Goal: Task Accomplishment & Management: Use online tool/utility

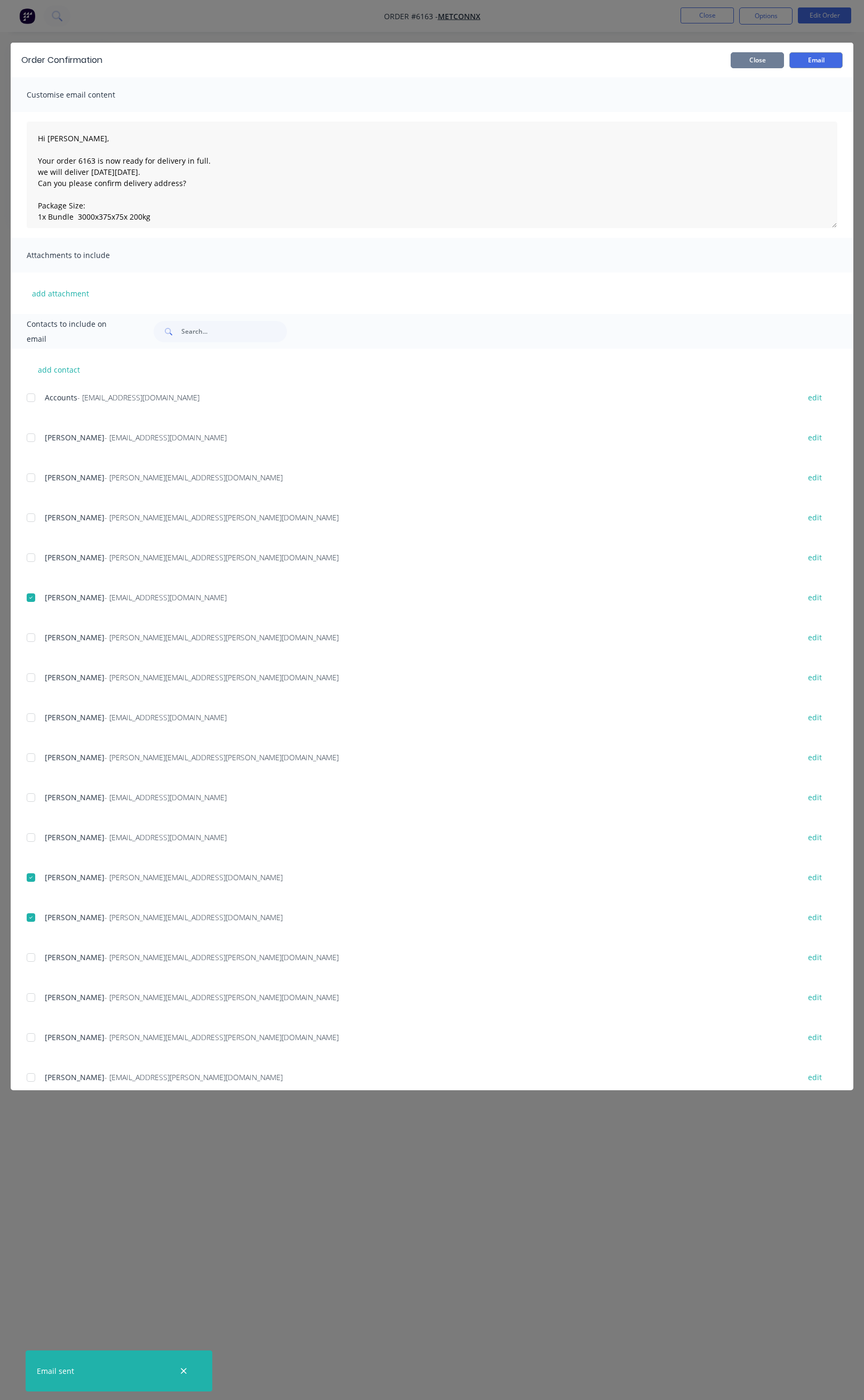
drag, startPoint x: 765, startPoint y: 68, endPoint x: 763, endPoint y: 62, distance: 6.3
click at [765, 68] on div "Order Confirmation Close Email" at bounding box center [432, 60] width 843 height 35
click at [762, 59] on button "Close" at bounding box center [757, 60] width 53 height 16
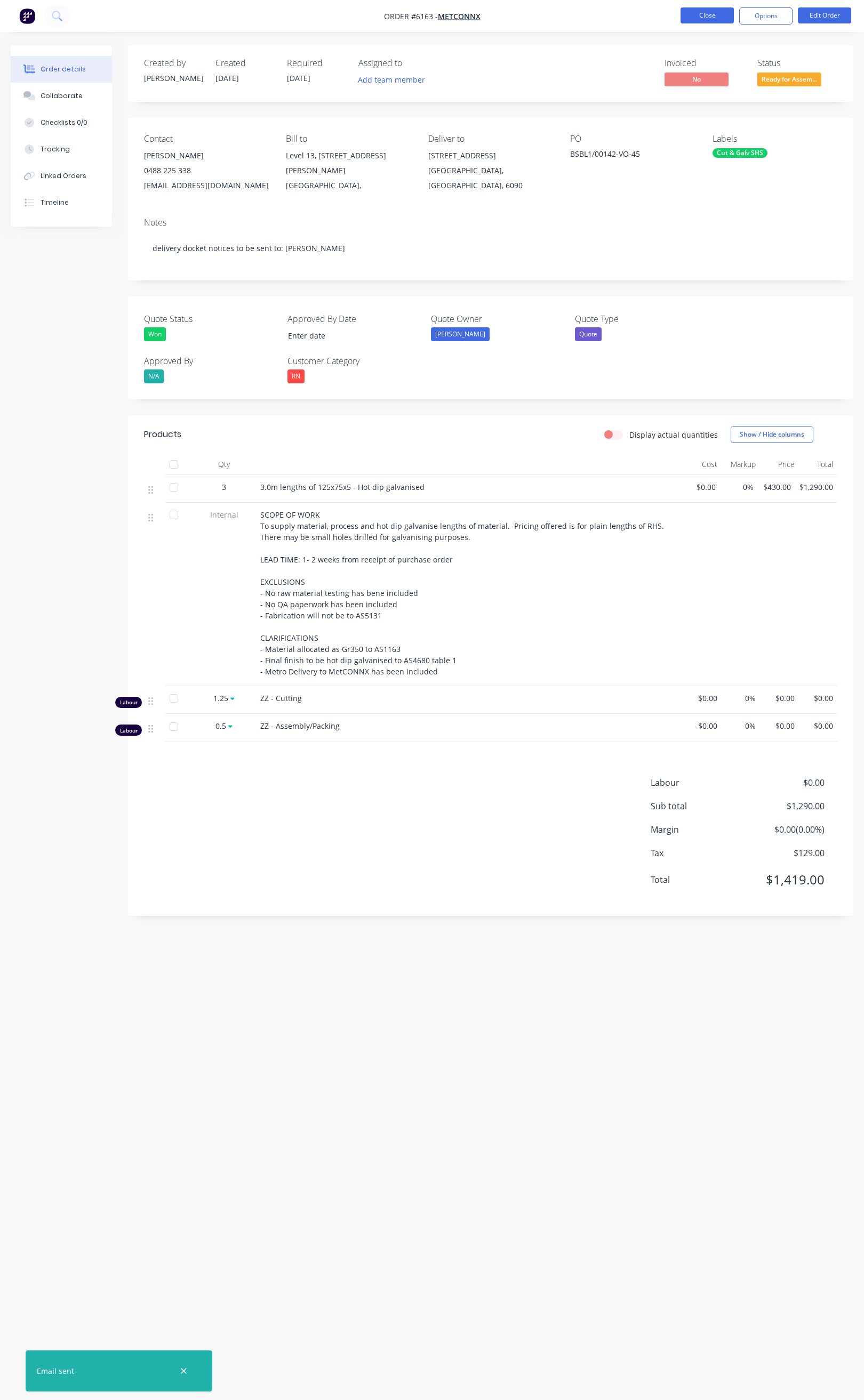
click at [710, 17] on button "Close" at bounding box center [707, 15] width 53 height 16
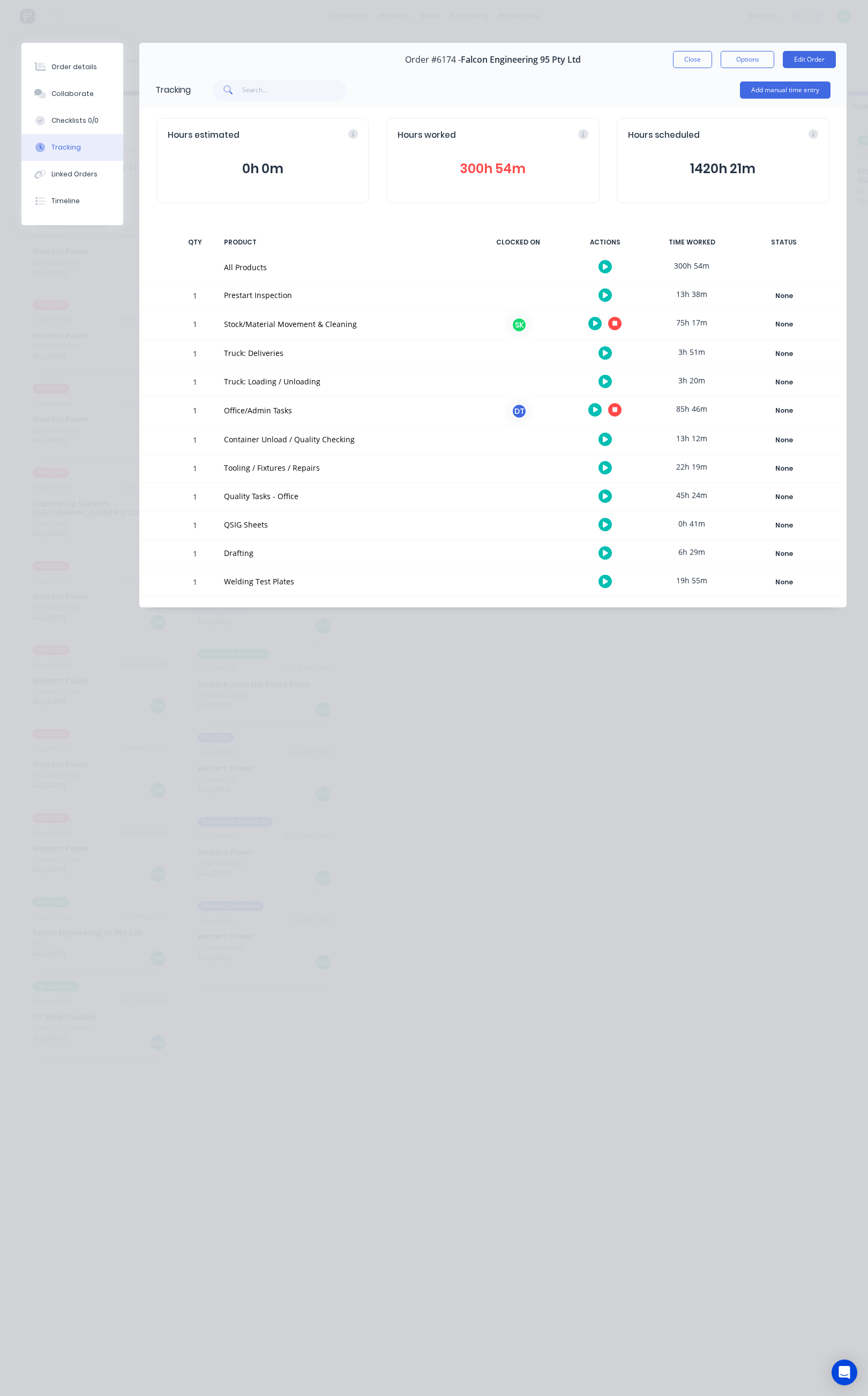
click at [615, 322] on icon "button" at bounding box center [615, 323] width 6 height 6
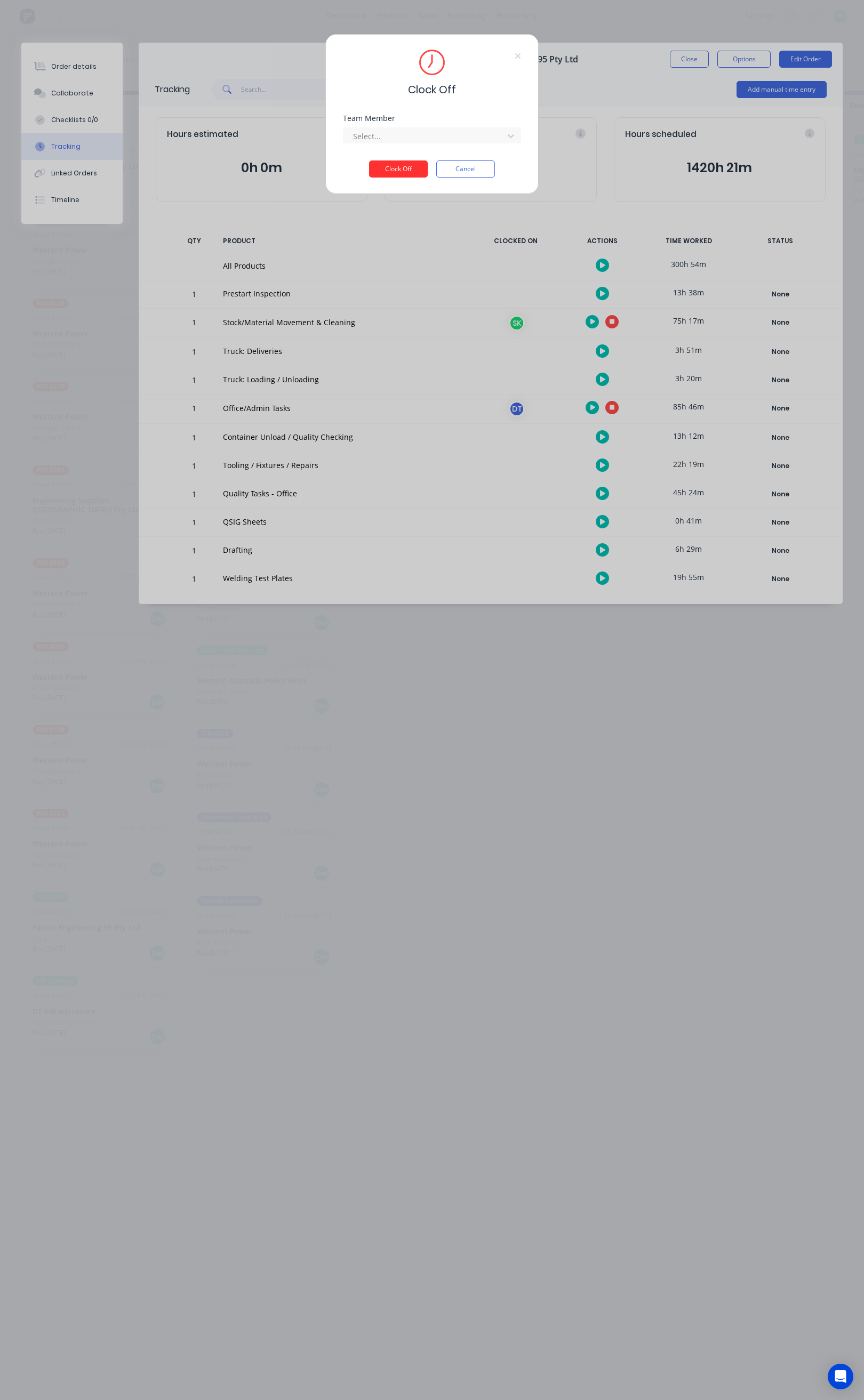
click at [399, 171] on button "Clock Off" at bounding box center [398, 169] width 59 height 17
click at [409, 143] on div "Select..." at bounding box center [425, 136] width 153 height 16
click at [407, 159] on div "[PERSON_NAME]" at bounding box center [432, 160] width 178 height 20
click at [401, 178] on button "Clock Off" at bounding box center [398, 177] width 59 height 17
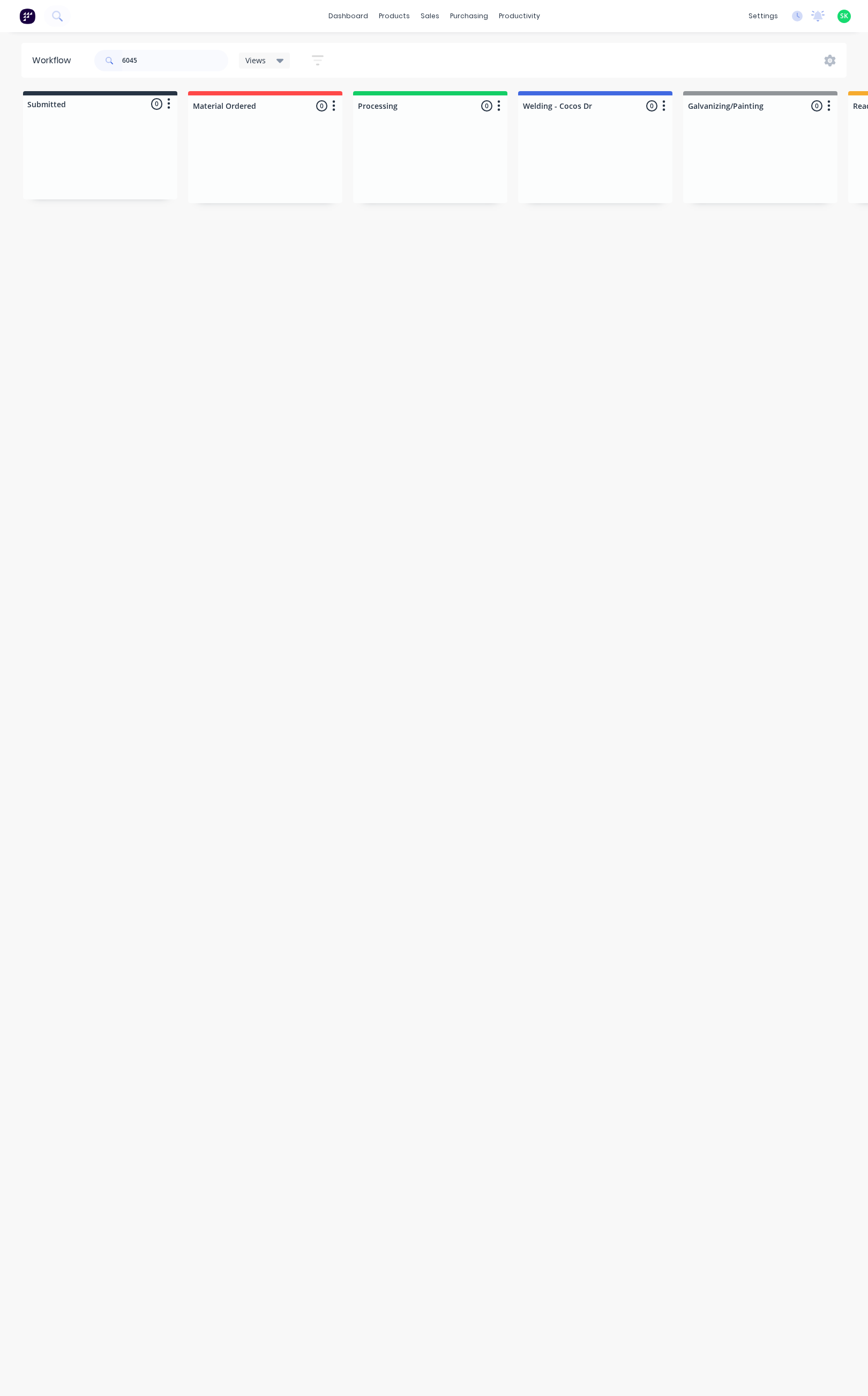
scroll to position [0, 653]
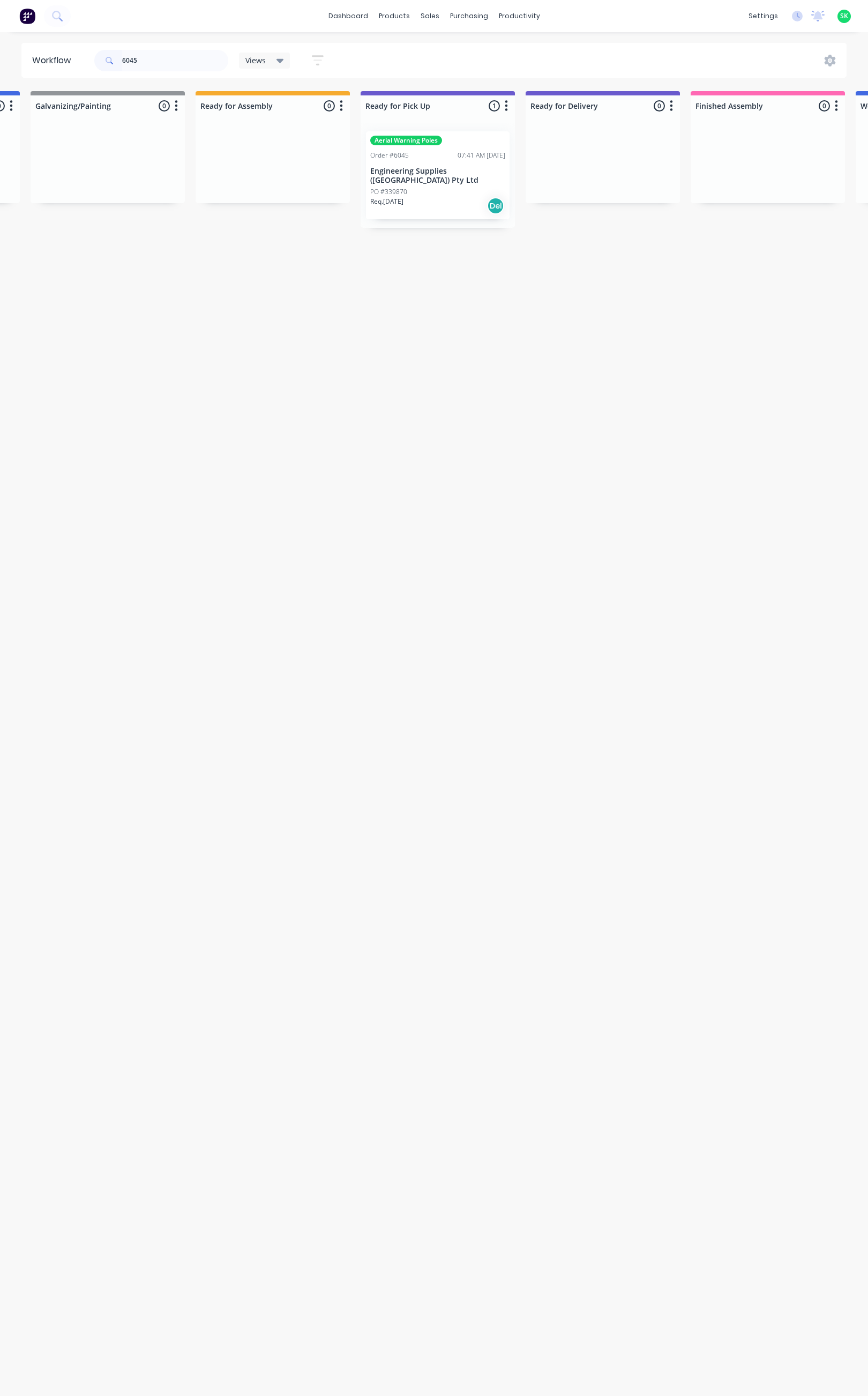
drag, startPoint x: 136, startPoint y: 57, endPoint x: 108, endPoint y: 63, distance: 28.6
click at [112, 60] on div "6045" at bounding box center [161, 60] width 134 height 22
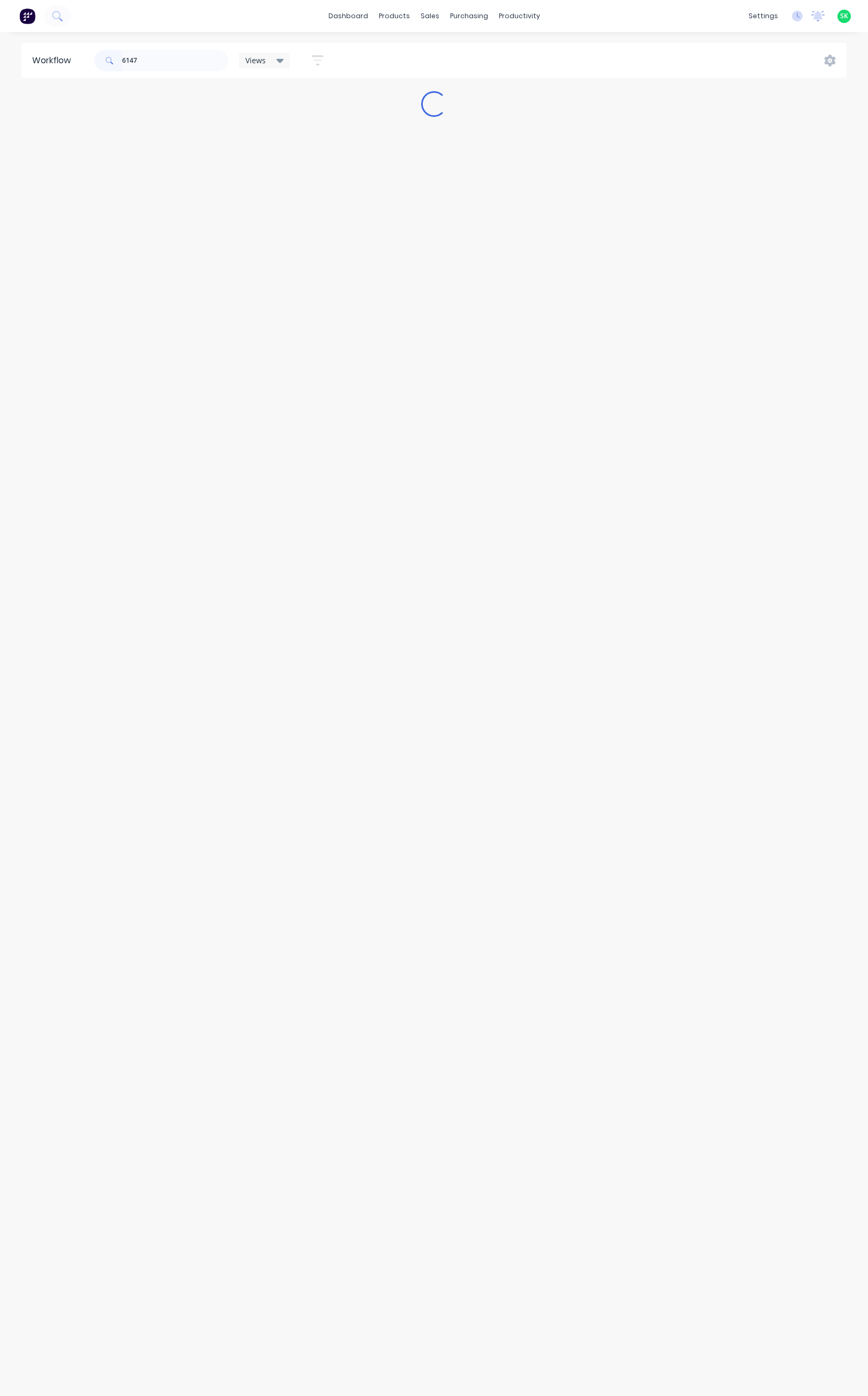
scroll to position [0, 0]
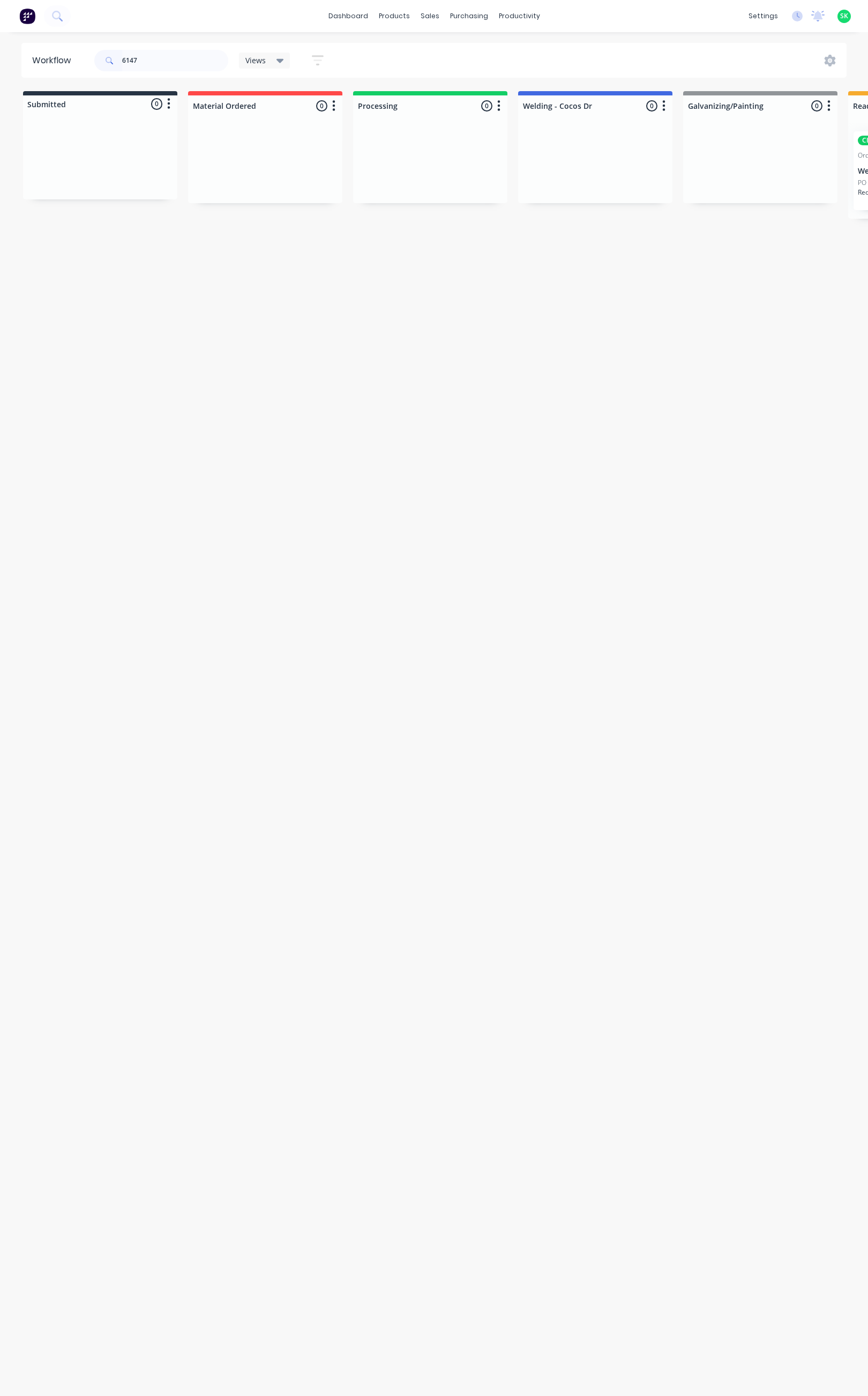
type input "6147"
click at [859, 192] on p "Req. 26/08/25" at bounding box center [875, 192] width 34 height 10
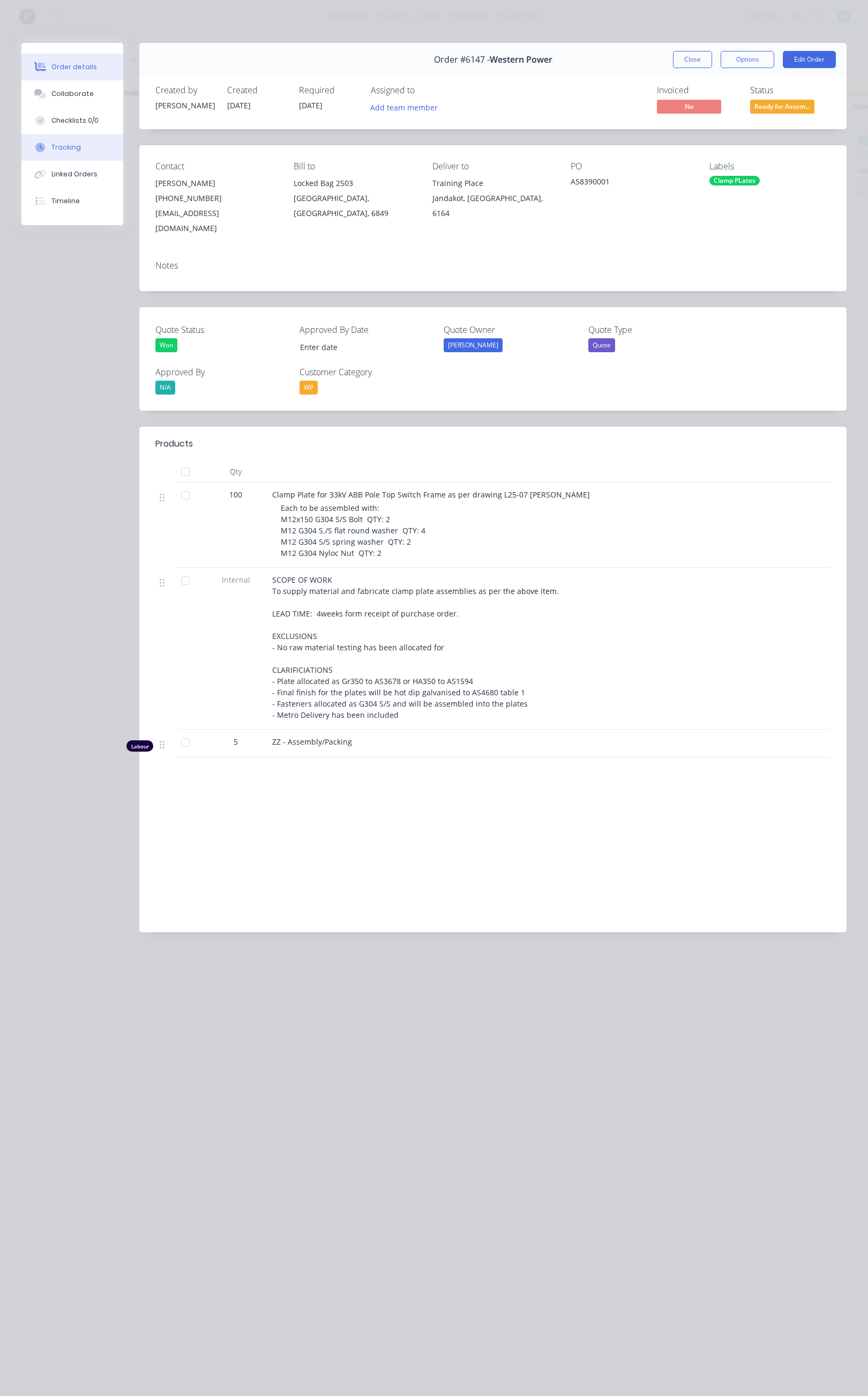
click at [76, 145] on div "Tracking" at bounding box center [66, 148] width 30 height 10
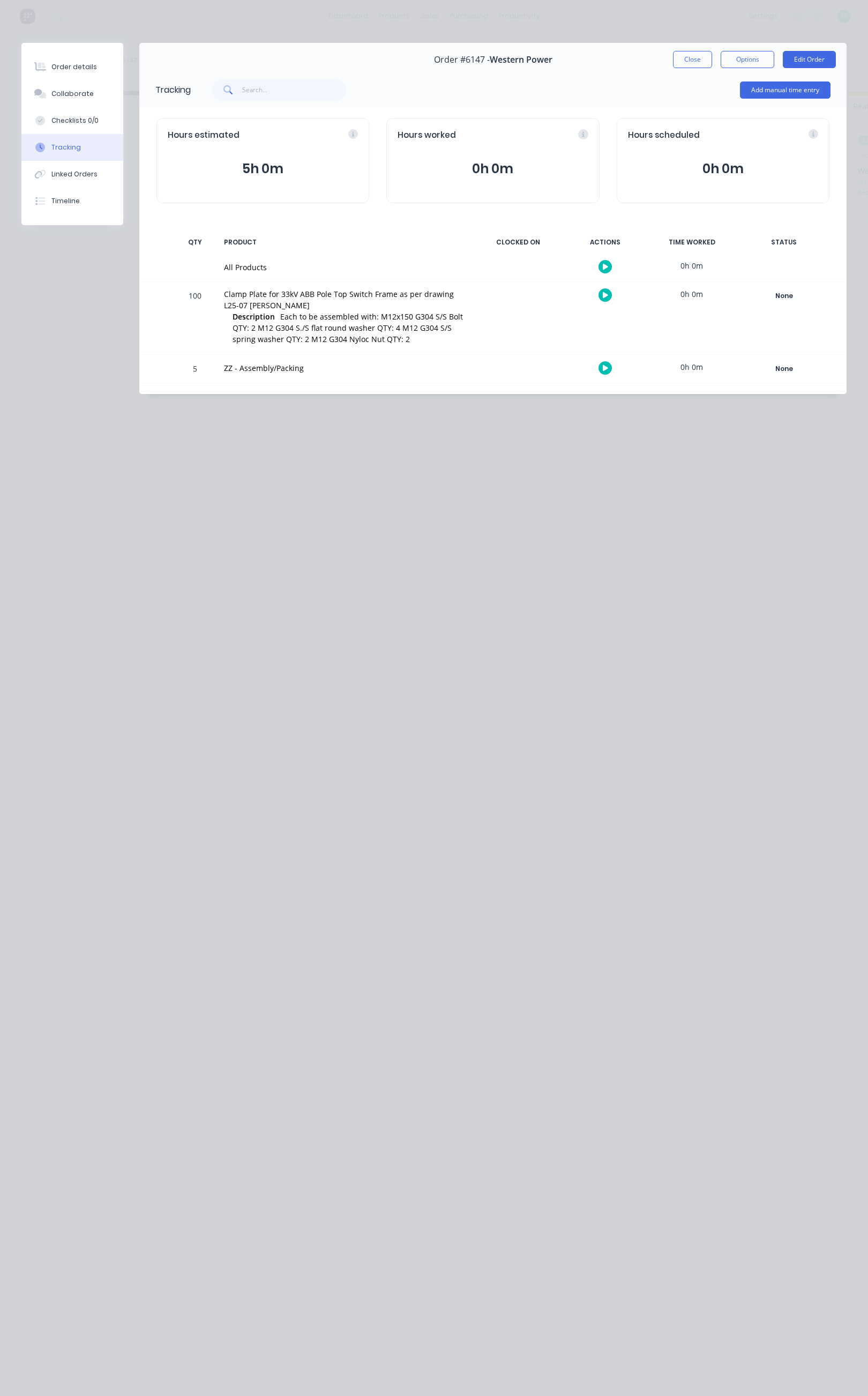
click at [603, 367] on icon "button" at bounding box center [606, 367] width 6 height 7
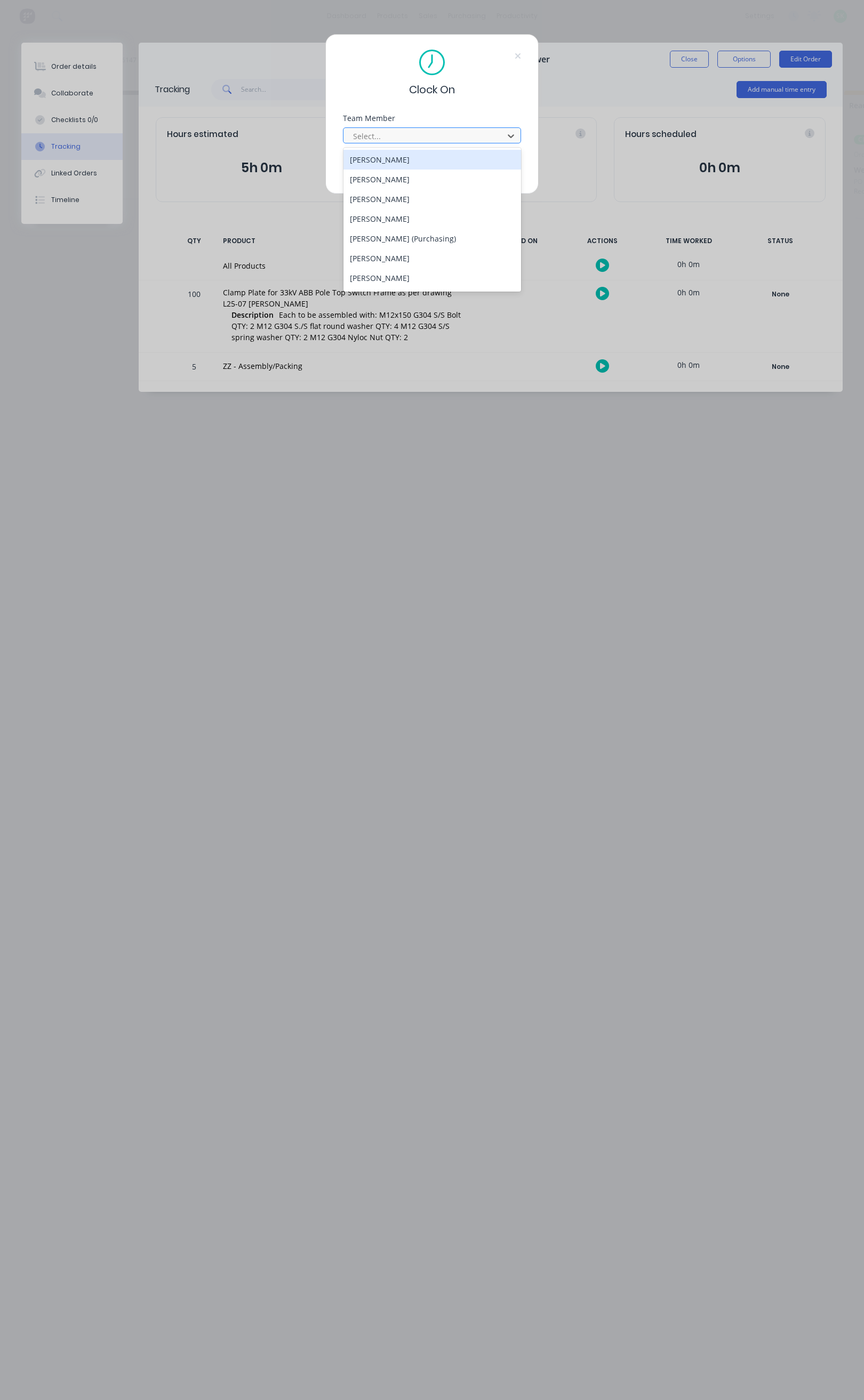
click at [466, 136] on div at bounding box center [425, 136] width 146 height 14
type input "st"
click at [430, 157] on div "[PERSON_NAME]" at bounding box center [432, 160] width 178 height 20
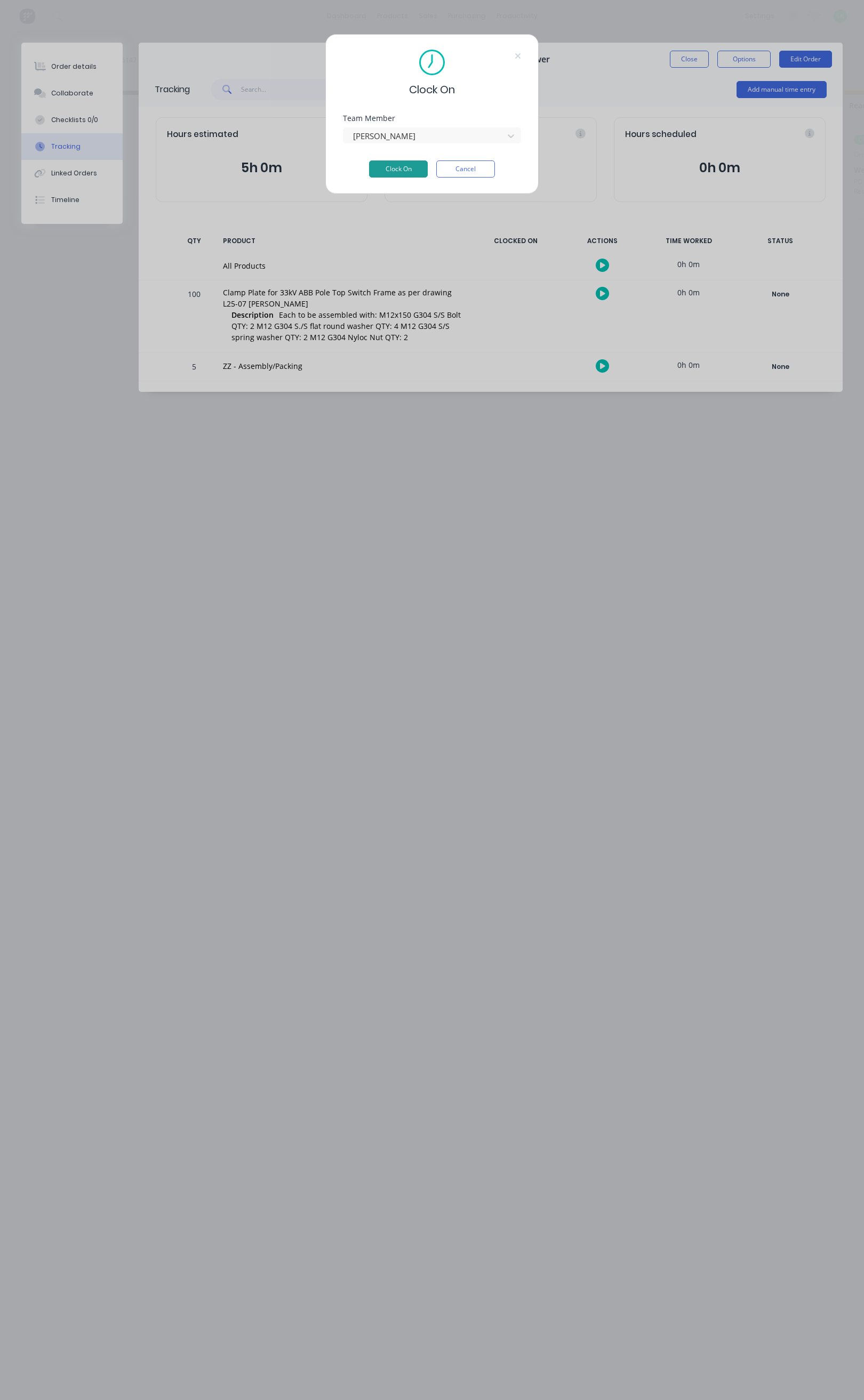
click at [398, 168] on button "Clock On" at bounding box center [398, 169] width 59 height 17
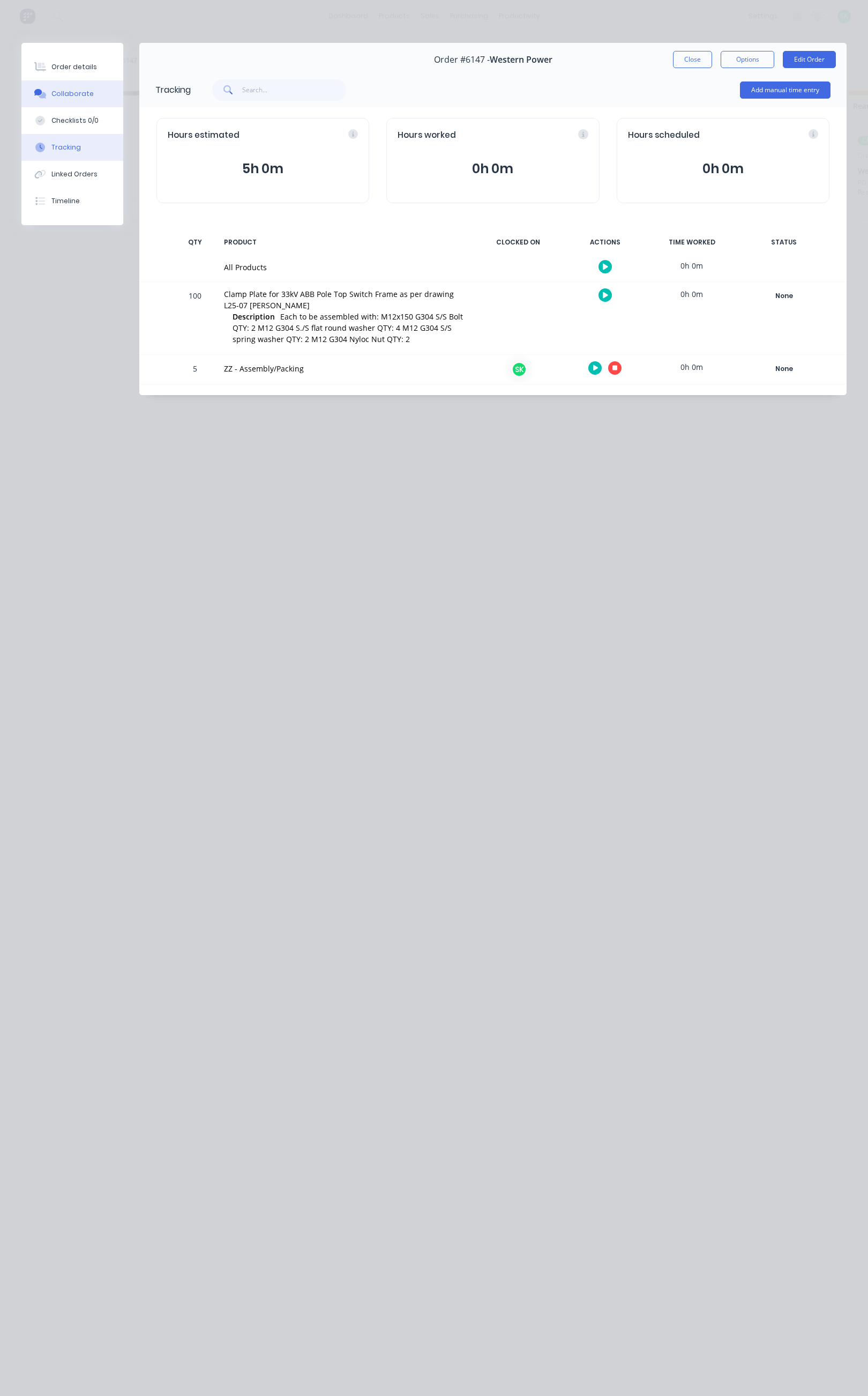
click at [78, 93] on div "Collaborate" at bounding box center [73, 94] width 42 height 10
